Goal: Information Seeking & Learning: Compare options

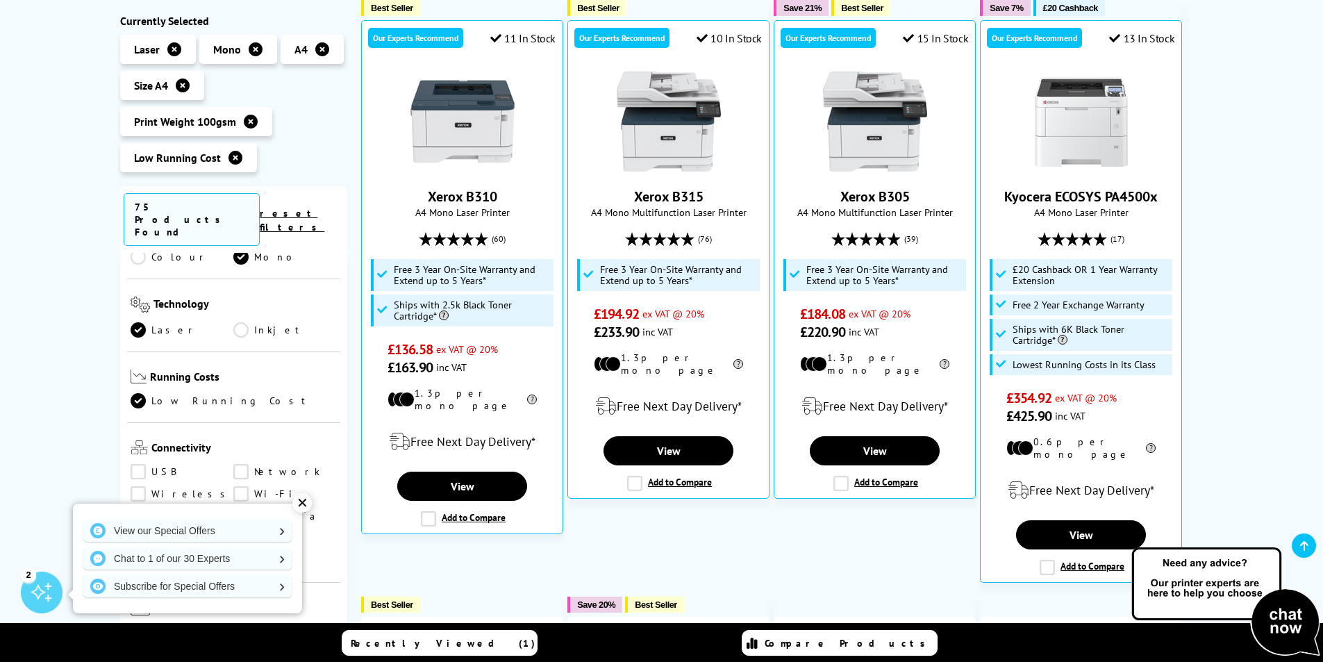
scroll to position [417, 0]
click at [303, 505] on div "✕" at bounding box center [301, 502] width 19 height 19
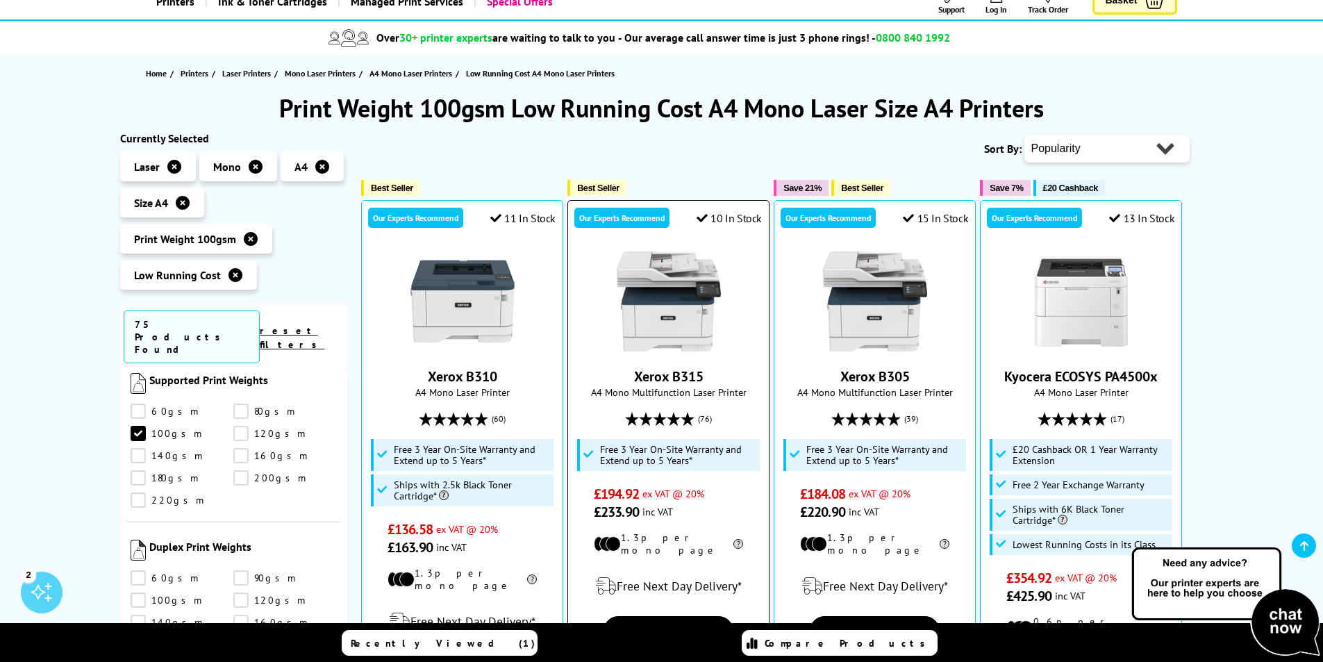
scroll to position [139, 0]
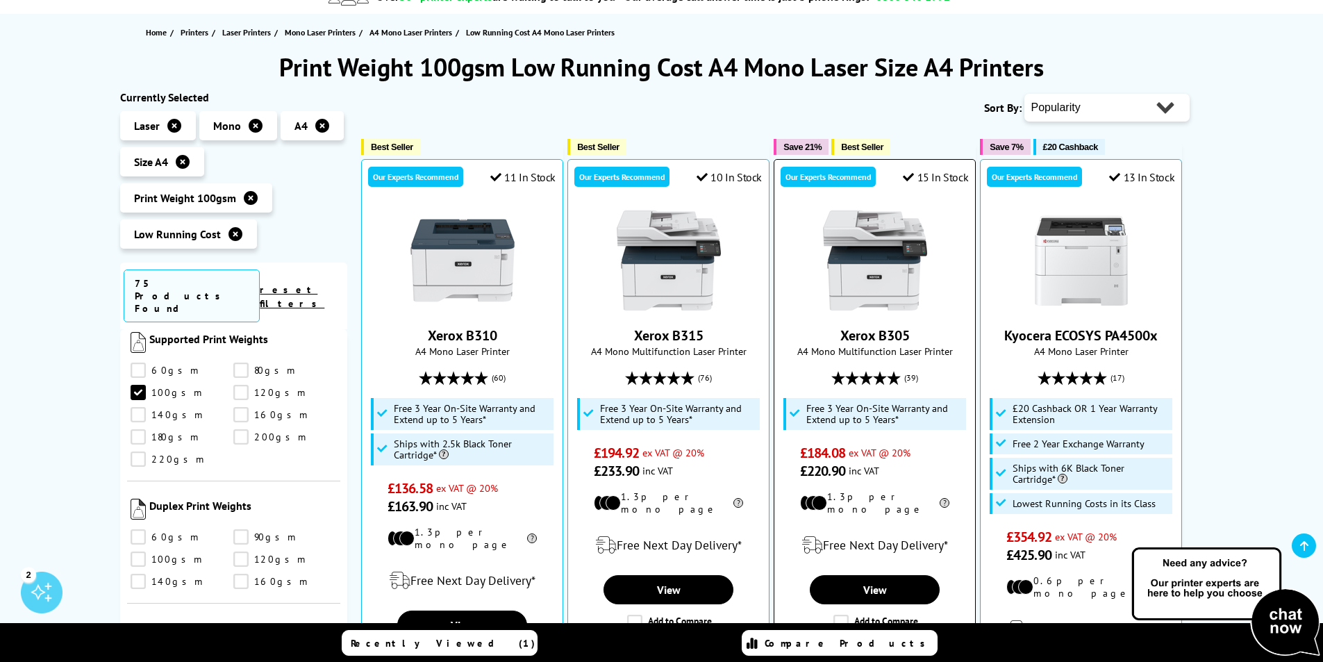
click at [805, 291] on div at bounding box center [874, 260] width 187 height 104
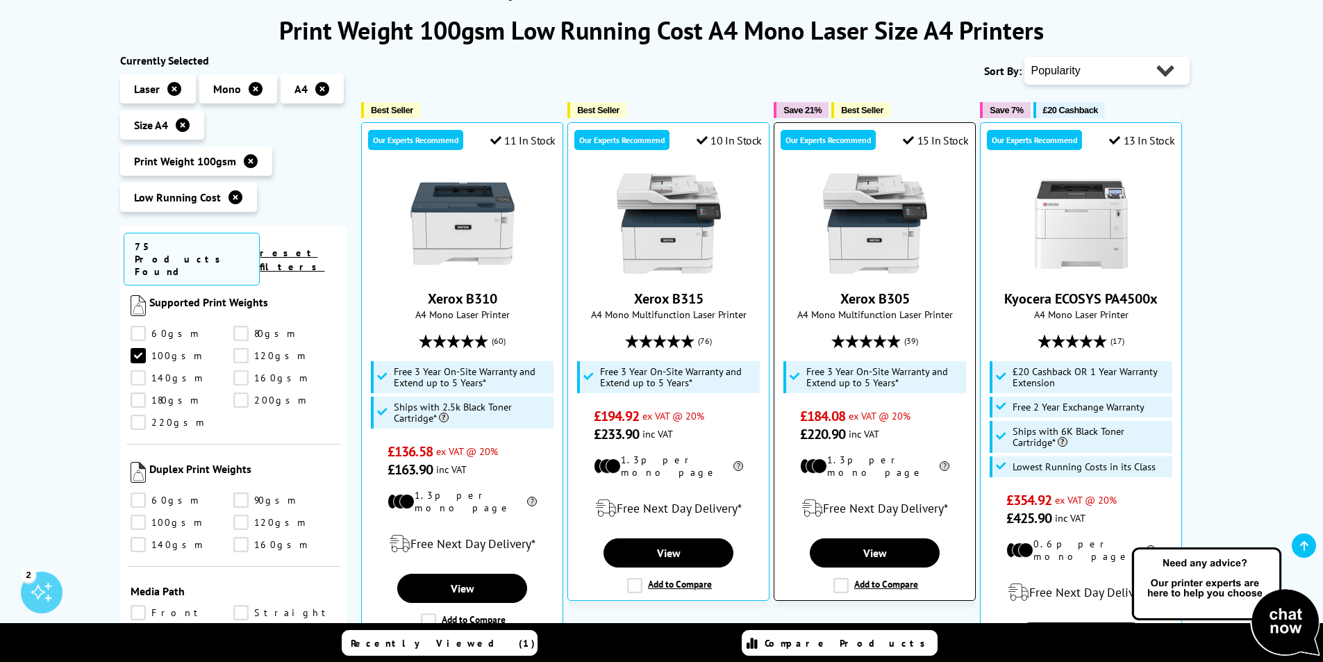
scroll to position [208, 0]
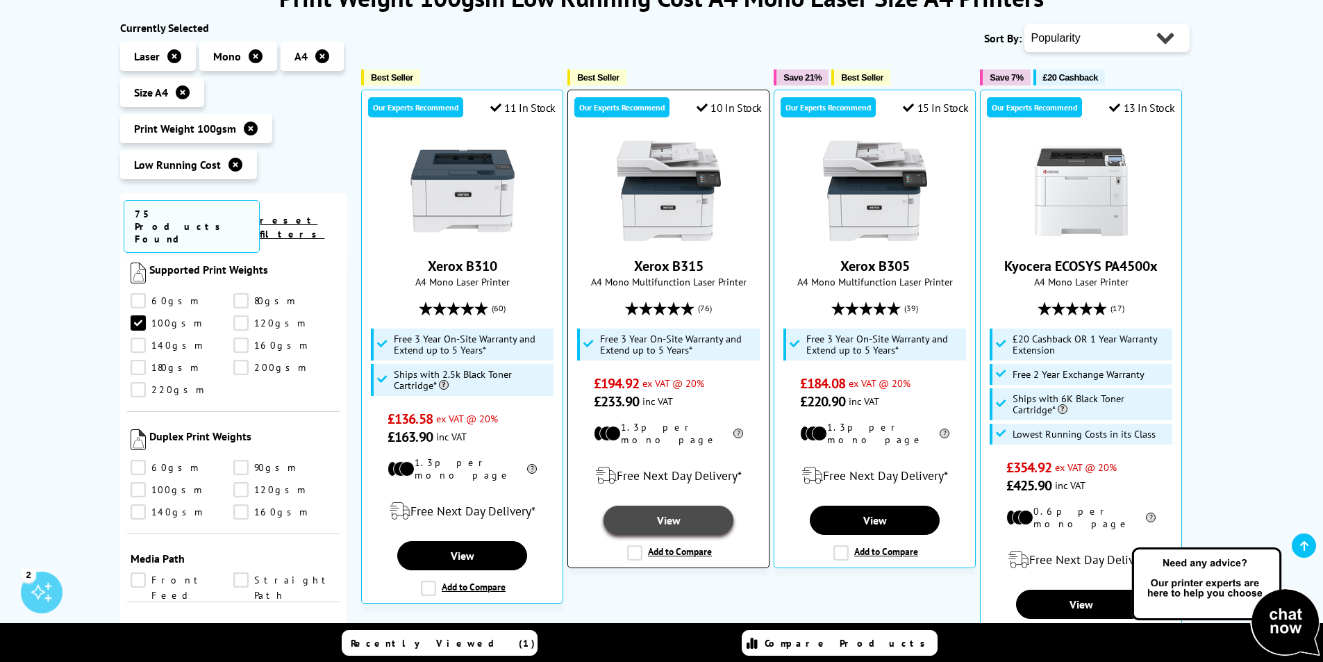
click at [649, 511] on link "View" at bounding box center [667, 519] width 129 height 29
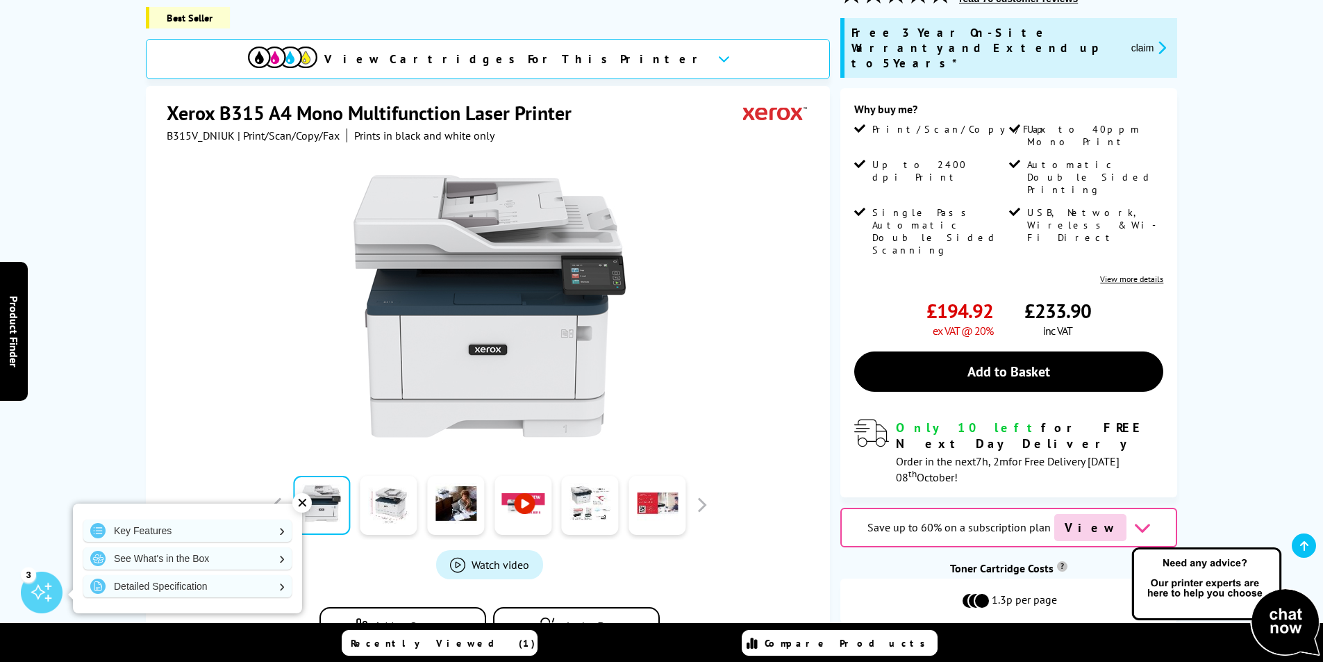
scroll to position [208, 0]
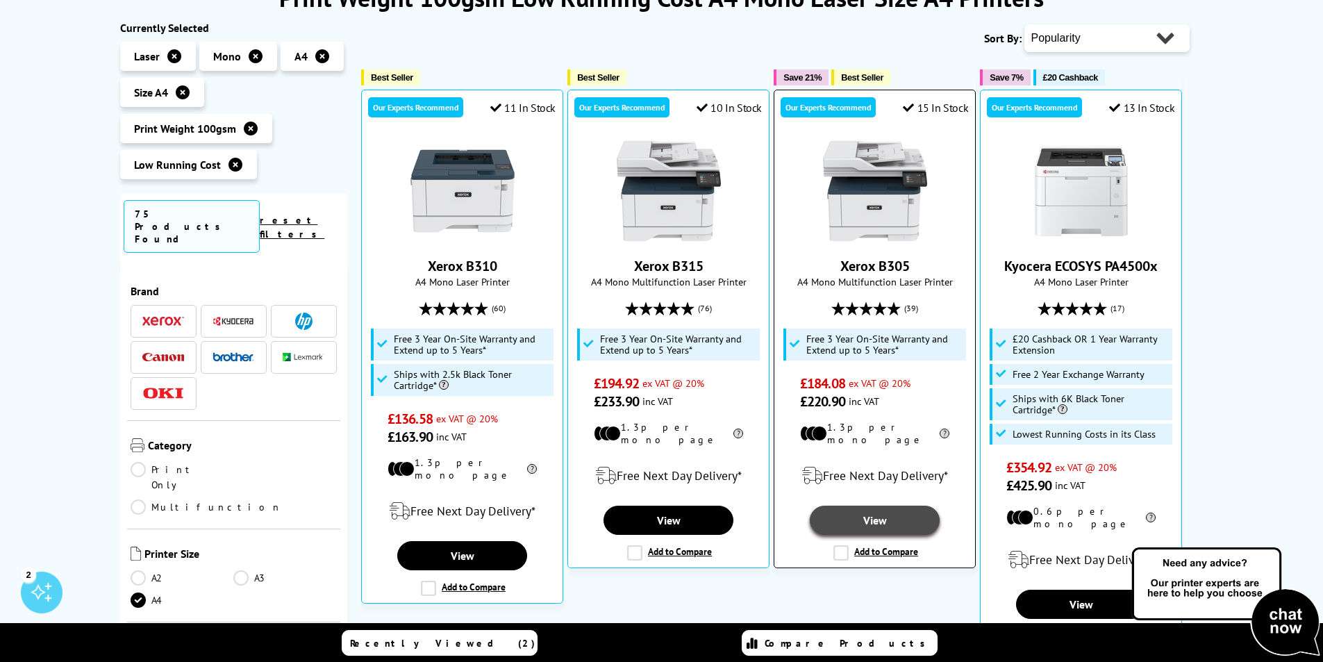
click at [878, 510] on link "View" at bounding box center [874, 519] width 129 height 29
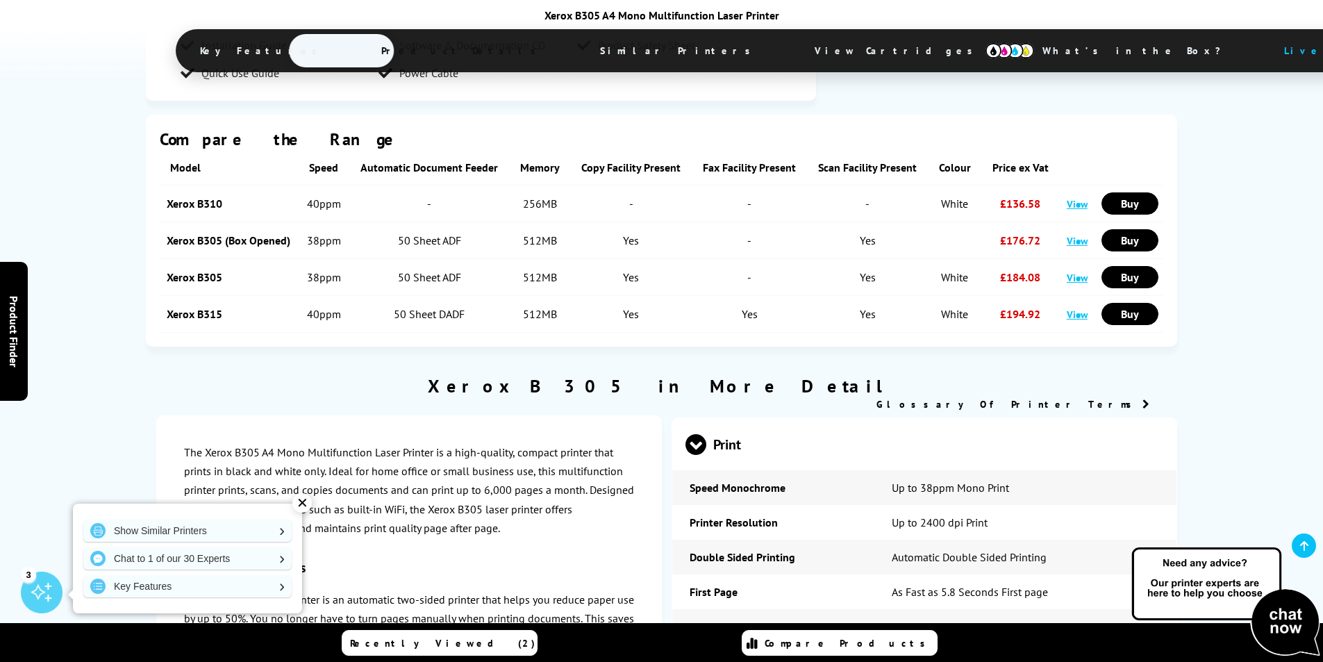
scroll to position [2361, 0]
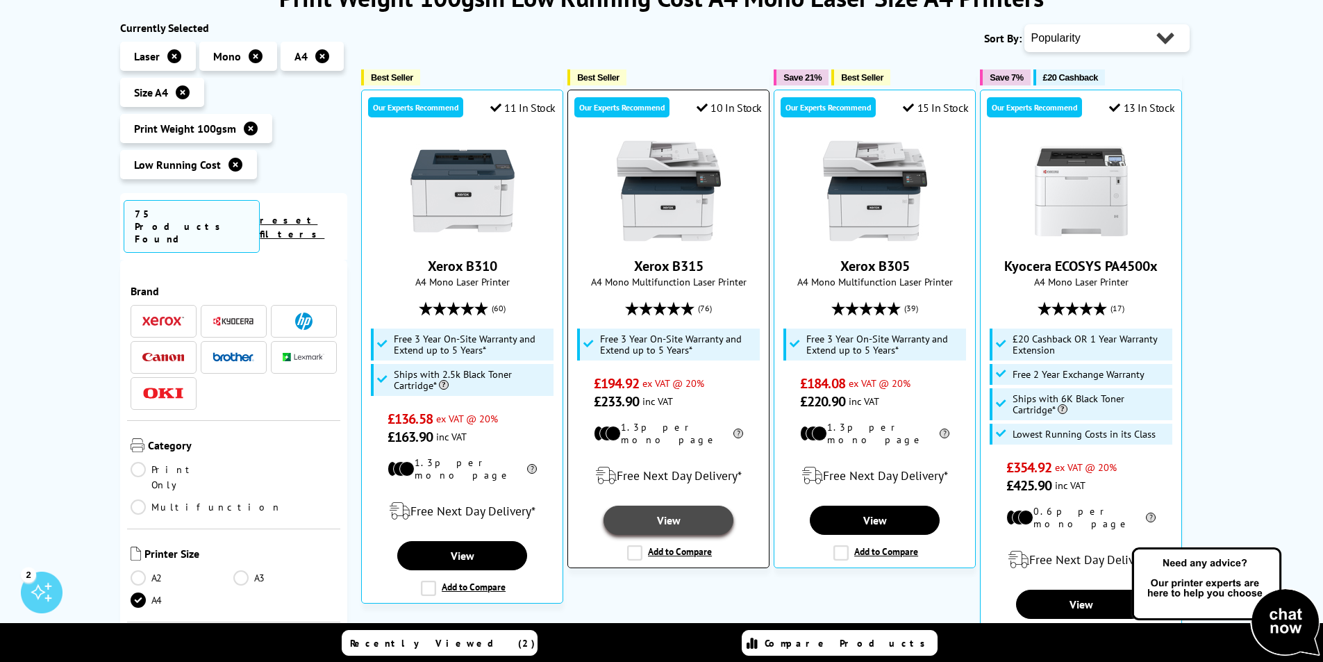
click at [655, 505] on link "View" at bounding box center [667, 519] width 129 height 29
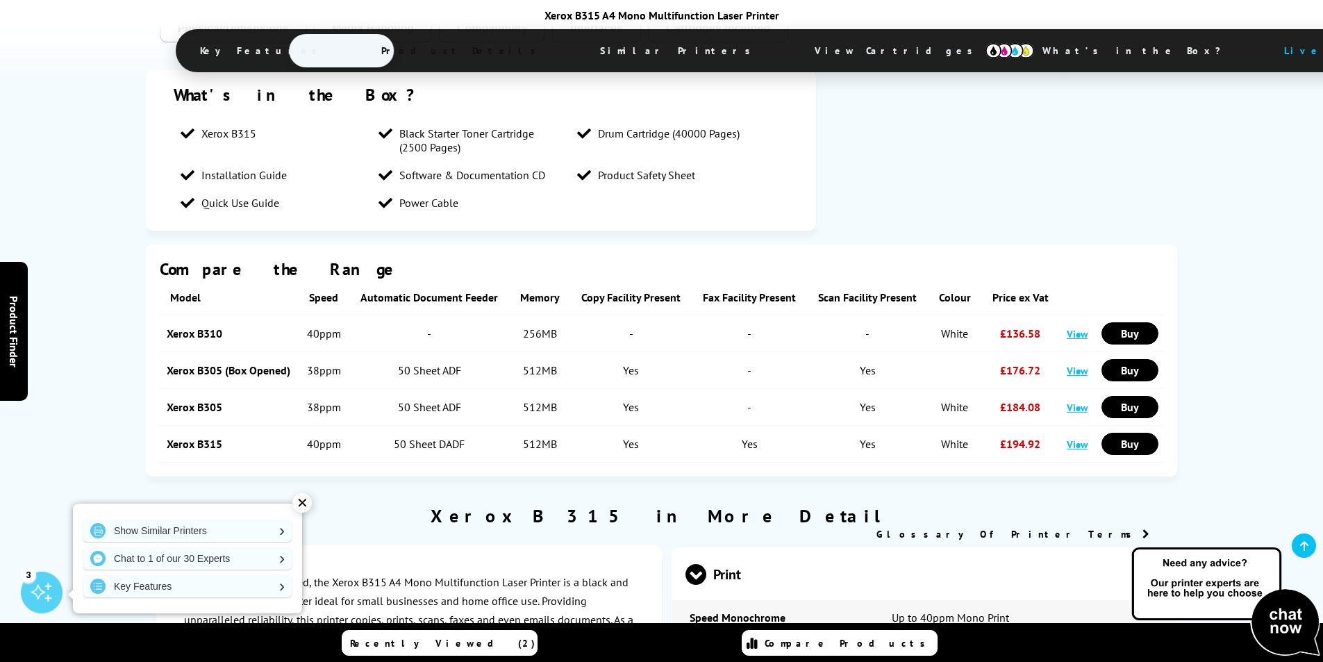
scroll to position [2708, 0]
